Goal: Transaction & Acquisition: Download file/media

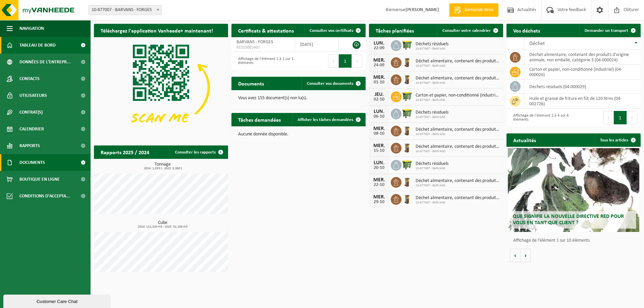
click at [26, 164] on span "Documents" at bounding box center [31, 162] width 25 height 17
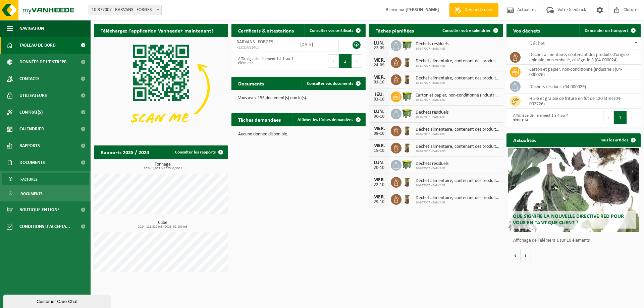
click at [37, 180] on span "Factures" at bounding box center [28, 179] width 17 height 13
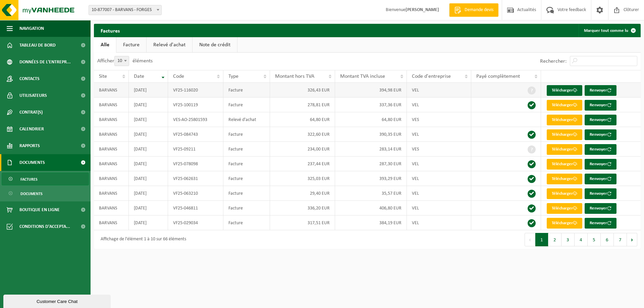
click at [377, 90] on td "394,98 EUR" at bounding box center [371, 90] width 72 height 15
click at [572, 90] on link "Télécharger" at bounding box center [565, 90] width 36 height 11
